Goal: Information Seeking & Learning: Compare options

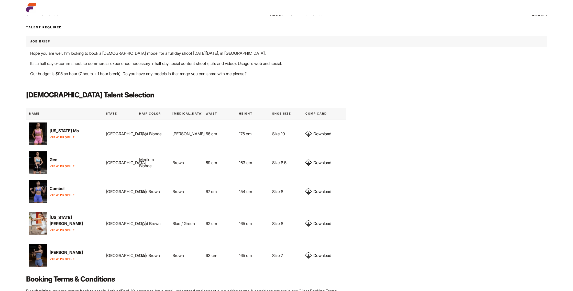
scroll to position [171, 0]
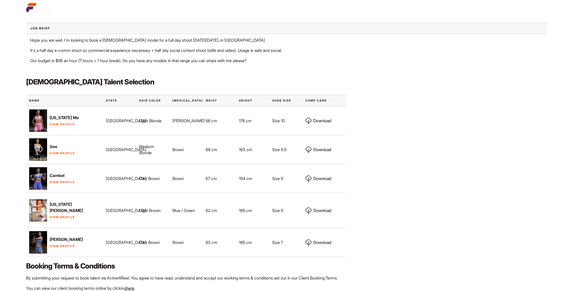
click at [36, 120] on img at bounding box center [38, 120] width 18 height 23
click at [60, 123] on link "View Profile" at bounding box center [62, 124] width 25 height 4
click at [37, 147] on img at bounding box center [38, 149] width 18 height 23
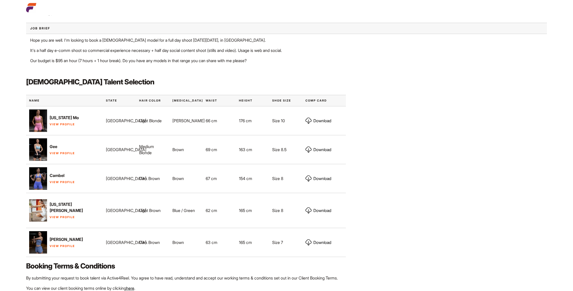
click at [37, 149] on img at bounding box center [38, 149] width 18 height 23
click at [57, 153] on link "View Profile" at bounding box center [62, 153] width 25 height 4
click at [61, 182] on link "View Profile" at bounding box center [62, 182] width 25 height 4
click at [65, 215] on link "View Profile" at bounding box center [62, 217] width 25 height 4
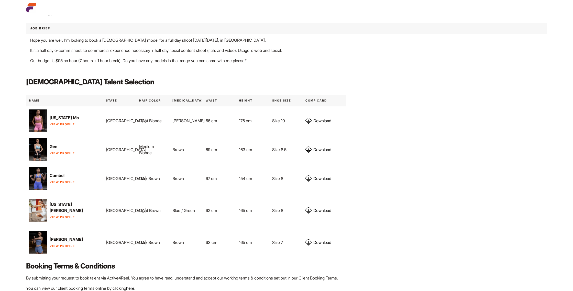
click at [56, 242] on p "View Profile" at bounding box center [64, 245] width 71 height 6
click at [54, 244] on link "View Profile" at bounding box center [62, 246] width 25 height 4
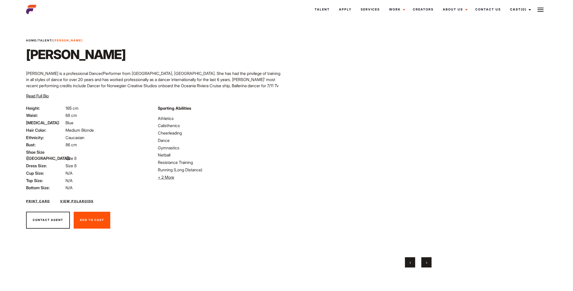
click at [429, 261] on button "›" at bounding box center [426, 262] width 10 height 10
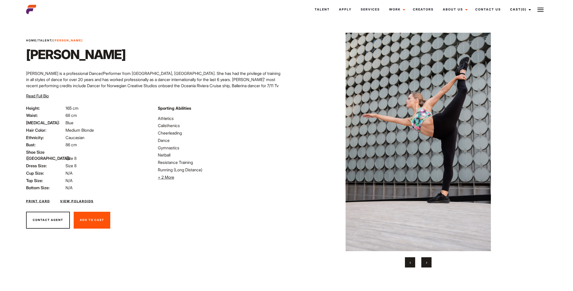
click at [427, 262] on span "›" at bounding box center [426, 262] width 1 height 5
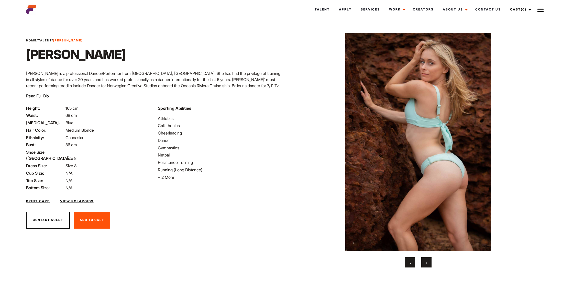
click at [427, 262] on span "›" at bounding box center [426, 262] width 1 height 5
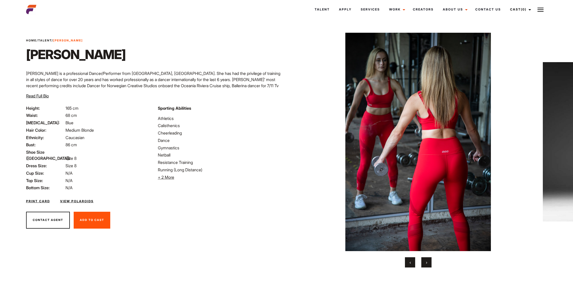
click at [427, 262] on span "›" at bounding box center [426, 262] width 1 height 5
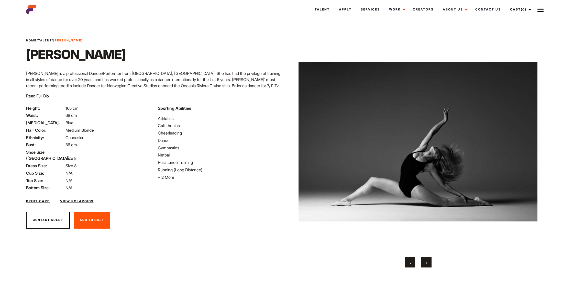
click at [427, 262] on span "›" at bounding box center [426, 262] width 1 height 5
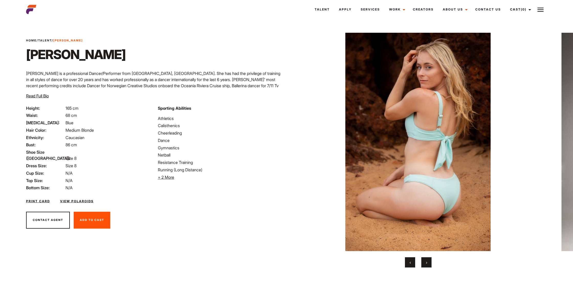
drag, startPoint x: 123, startPoint y: 20, endPoint x: 190, endPoint y: 1, distance: 69.3
click at [124, 20] on html "Talent Apply Services Work Campaigns Jobs Job Request Creators About Us Founder…" at bounding box center [286, 150] width 573 height 301
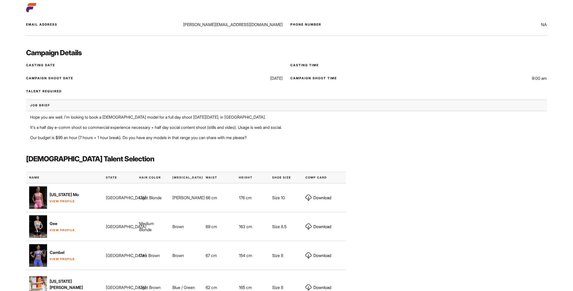
scroll to position [99, 0]
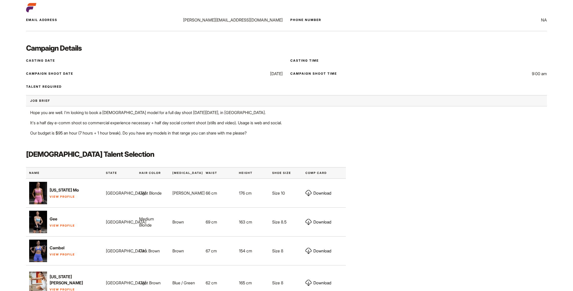
click at [65, 196] on link "View Profile" at bounding box center [62, 197] width 25 height 4
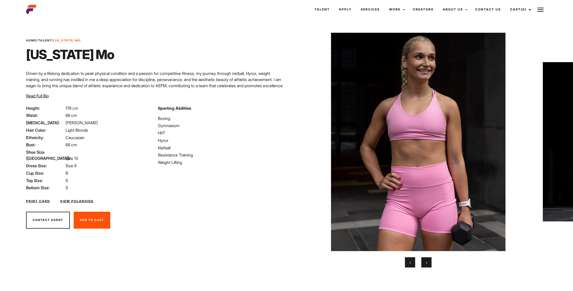
click at [426, 262] on span "›" at bounding box center [426, 262] width 1 height 5
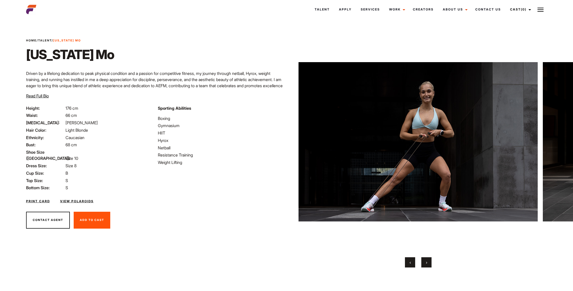
click at [426, 262] on span "›" at bounding box center [426, 262] width 1 height 5
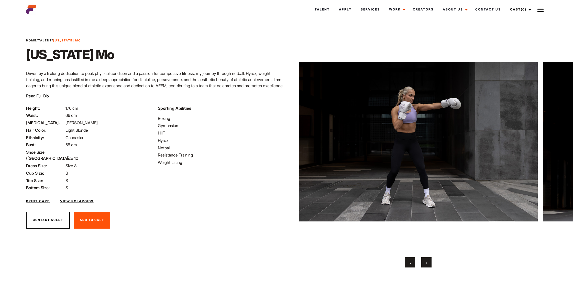
click at [426, 262] on span "›" at bounding box center [426, 262] width 1 height 5
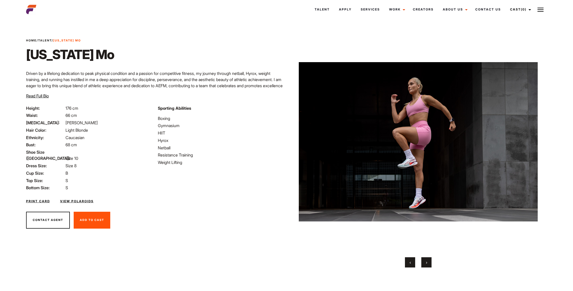
click at [426, 262] on span "›" at bounding box center [426, 262] width 1 height 5
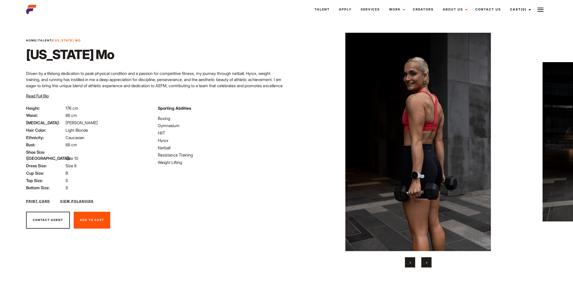
click at [426, 262] on span "›" at bounding box center [426, 262] width 1 height 5
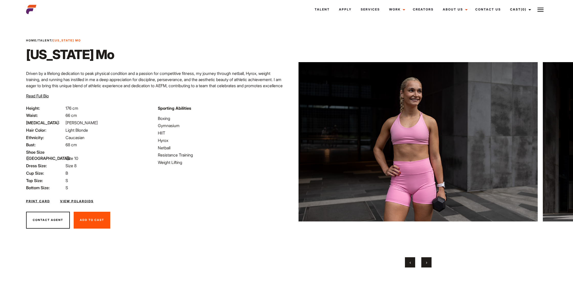
click at [426, 262] on span "›" at bounding box center [426, 262] width 1 height 5
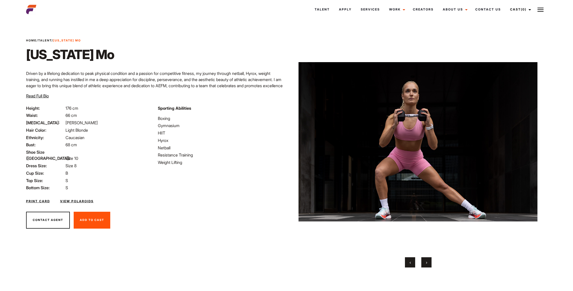
click at [426, 262] on span "›" at bounding box center [426, 262] width 1 height 5
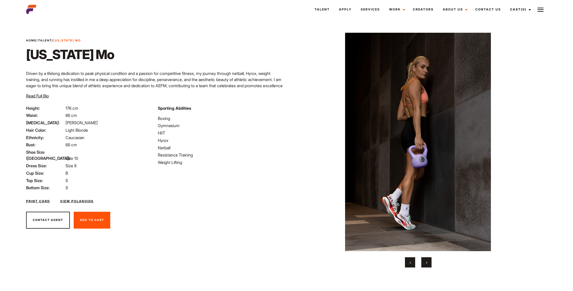
click at [426, 262] on span "›" at bounding box center [426, 262] width 1 height 5
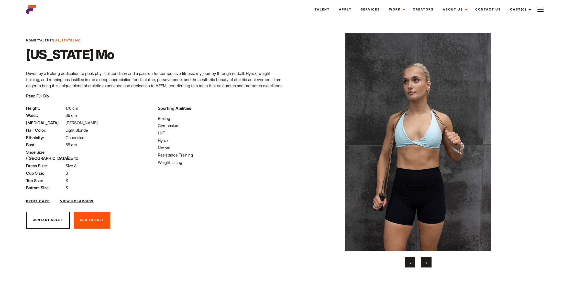
click at [47, 40] on link "Talent" at bounding box center [45, 41] width 14 height 4
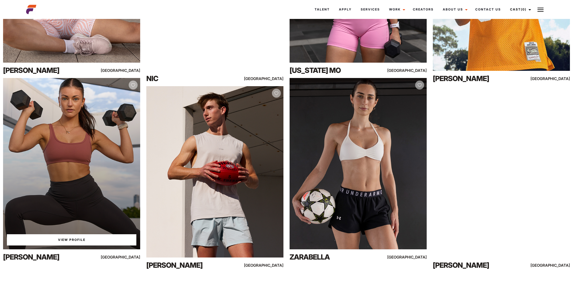
scroll to position [404, 0]
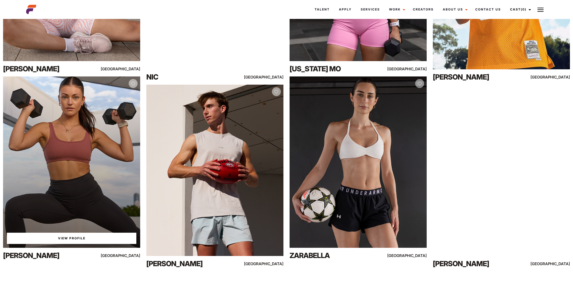
click at [67, 239] on link "View Profile" at bounding box center [71, 238] width 129 height 11
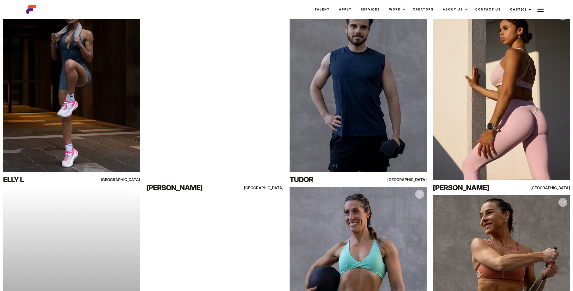
scroll to position [847, 0]
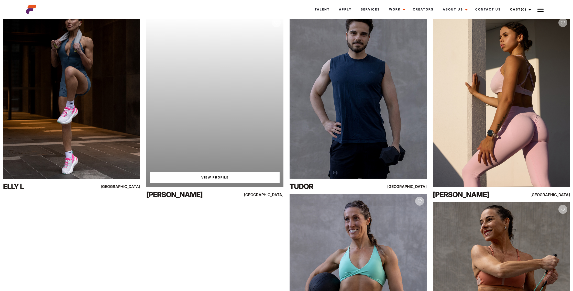
click at [210, 81] on div "Your browser does not support the video tag. View Profile" at bounding box center [214, 101] width 137 height 171
click at [219, 174] on link "View Profile" at bounding box center [214, 177] width 129 height 11
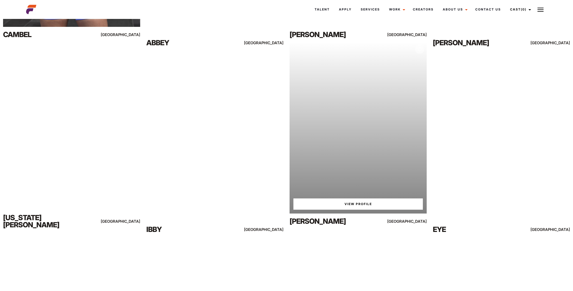
scroll to position [2119, 0]
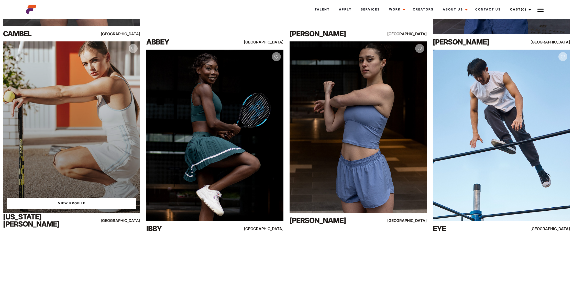
click at [124, 131] on div "View Profile" at bounding box center [71, 126] width 137 height 171
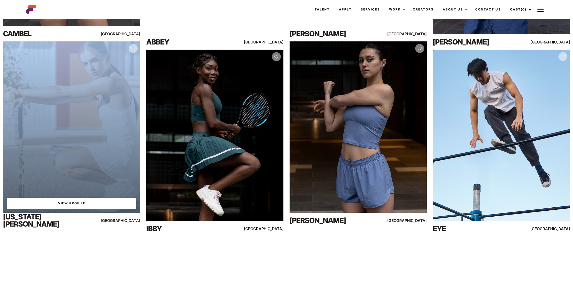
click at [124, 131] on div "View Profile" at bounding box center [71, 126] width 137 height 171
click at [86, 201] on link "View Profile" at bounding box center [71, 203] width 129 height 11
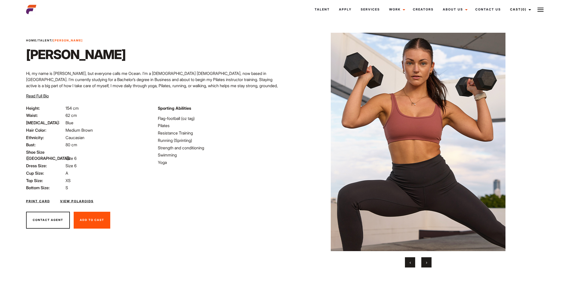
click at [426, 262] on span "›" at bounding box center [426, 262] width 1 height 5
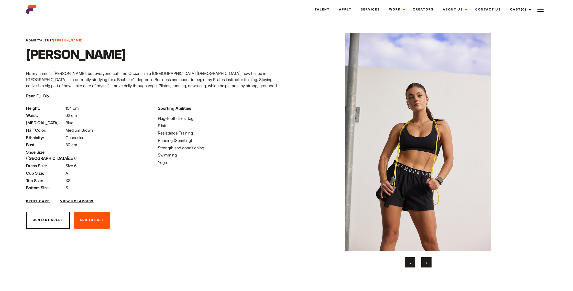
click at [426, 262] on span "›" at bounding box center [426, 262] width 1 height 5
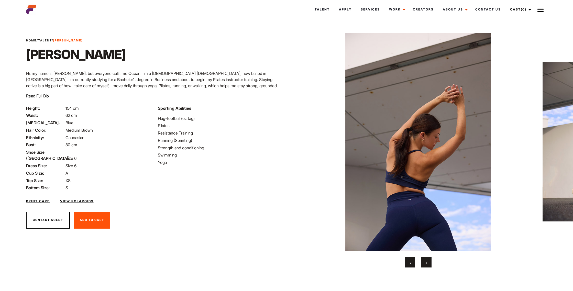
click at [426, 262] on span "›" at bounding box center [426, 262] width 1 height 5
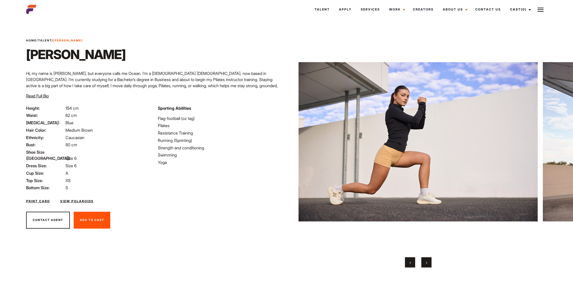
click at [426, 262] on span "›" at bounding box center [426, 262] width 1 height 5
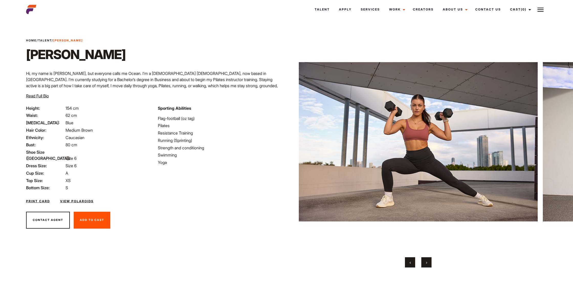
click at [426, 262] on span "›" at bounding box center [426, 262] width 1 height 5
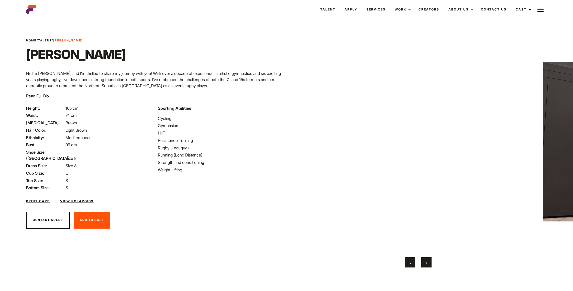
click at [428, 264] on button "›" at bounding box center [426, 262] width 10 height 10
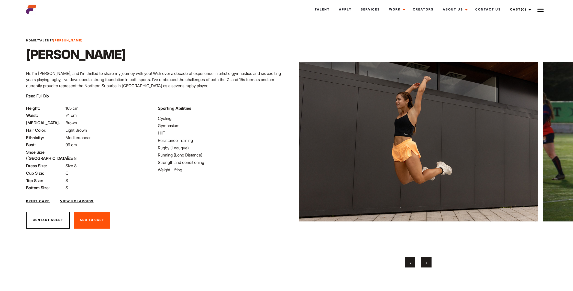
click at [428, 263] on button "›" at bounding box center [426, 262] width 10 height 10
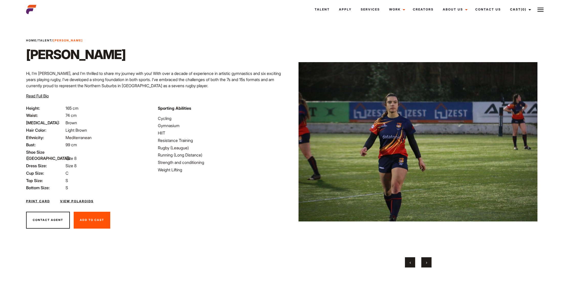
click at [428, 263] on button "›" at bounding box center [426, 262] width 10 height 10
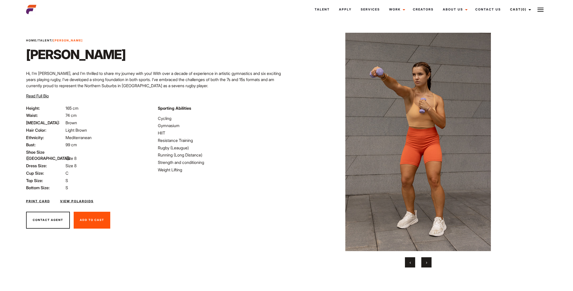
click at [428, 263] on button "›" at bounding box center [426, 262] width 10 height 10
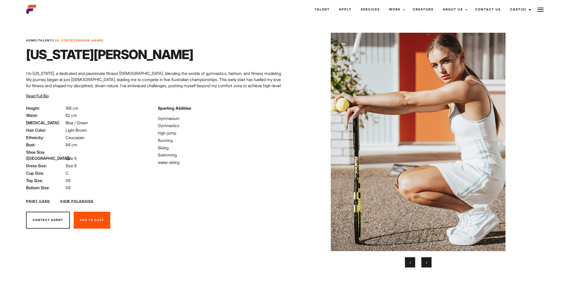
scroll to position [1, 0]
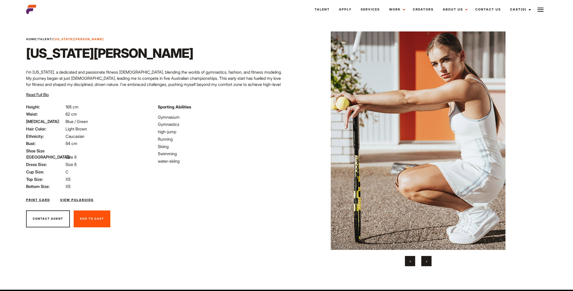
click at [427, 260] on button "›" at bounding box center [426, 261] width 10 height 10
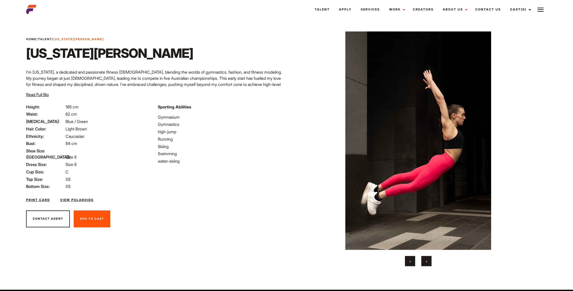
click at [427, 260] on button "›" at bounding box center [426, 261] width 10 height 10
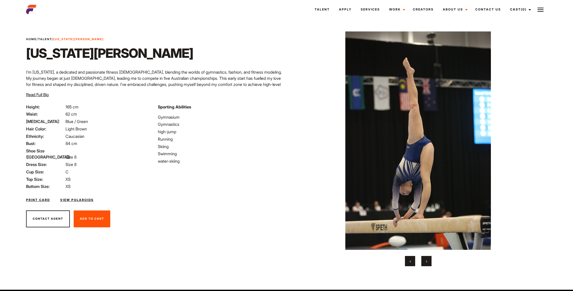
click at [427, 260] on button "›" at bounding box center [426, 261] width 10 height 10
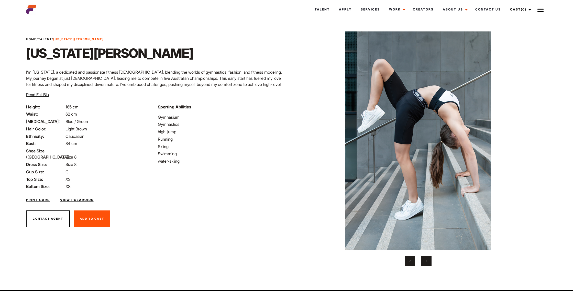
click at [427, 260] on button "›" at bounding box center [426, 261] width 10 height 10
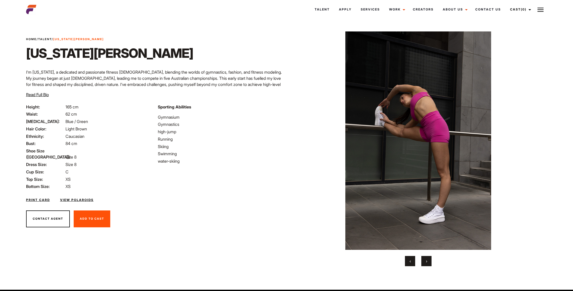
click at [427, 260] on button "›" at bounding box center [426, 261] width 10 height 10
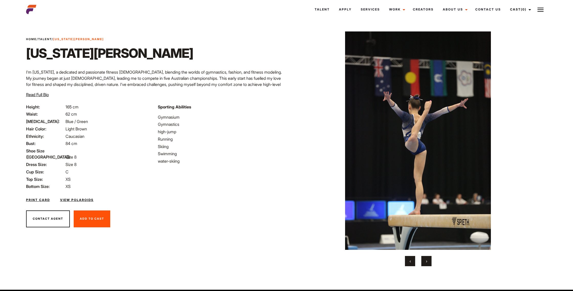
click at [427, 260] on button "›" at bounding box center [426, 261] width 10 height 10
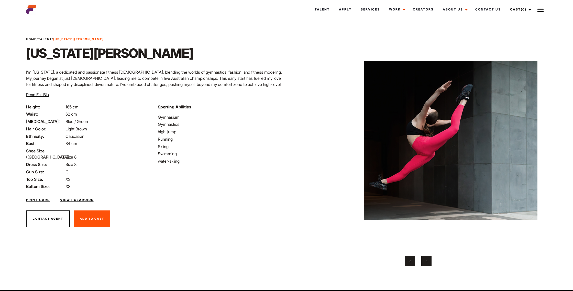
click at [427, 260] on button "›" at bounding box center [426, 261] width 10 height 10
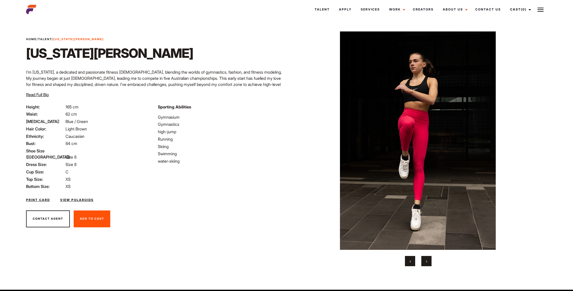
click at [427, 260] on button "›" at bounding box center [426, 261] width 10 height 10
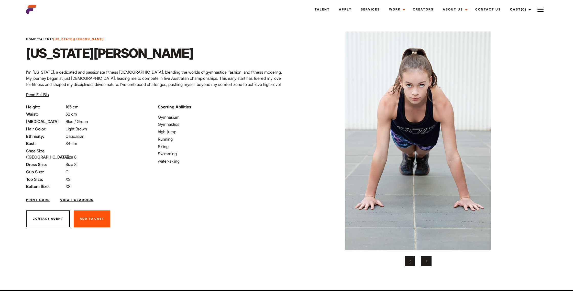
click at [427, 260] on button "›" at bounding box center [426, 261] width 10 height 10
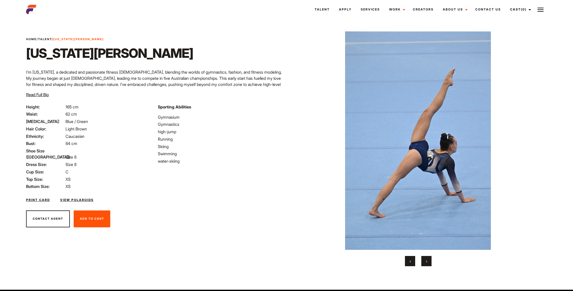
click at [427, 260] on button "›" at bounding box center [426, 261] width 10 height 10
